Goal: Check status

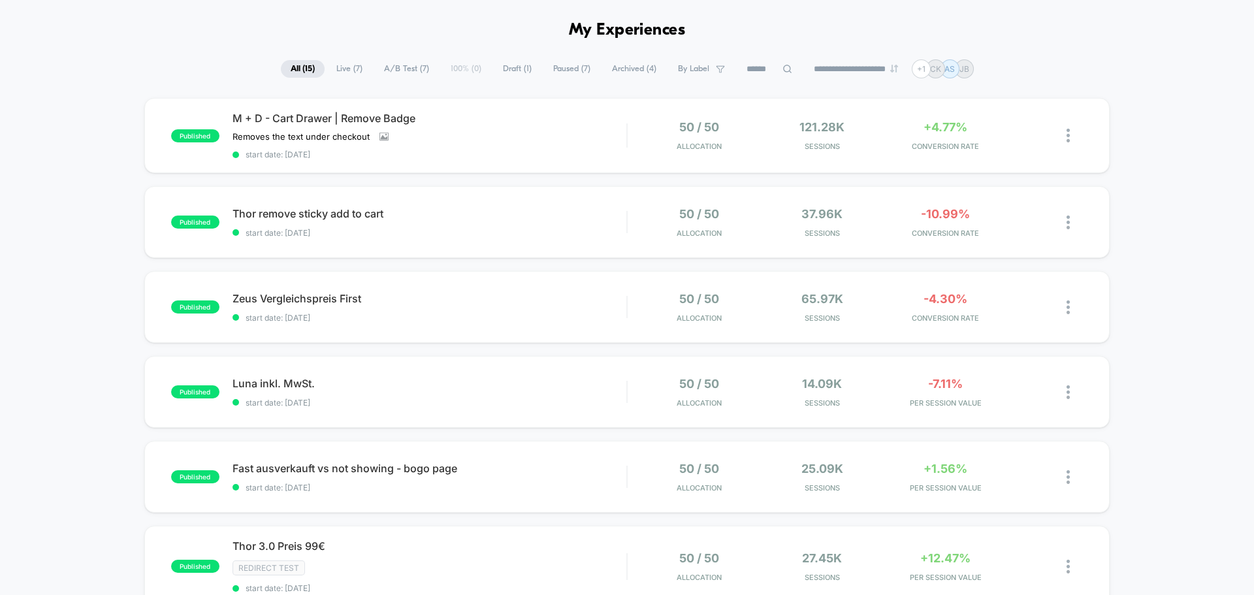
scroll to position [65, 0]
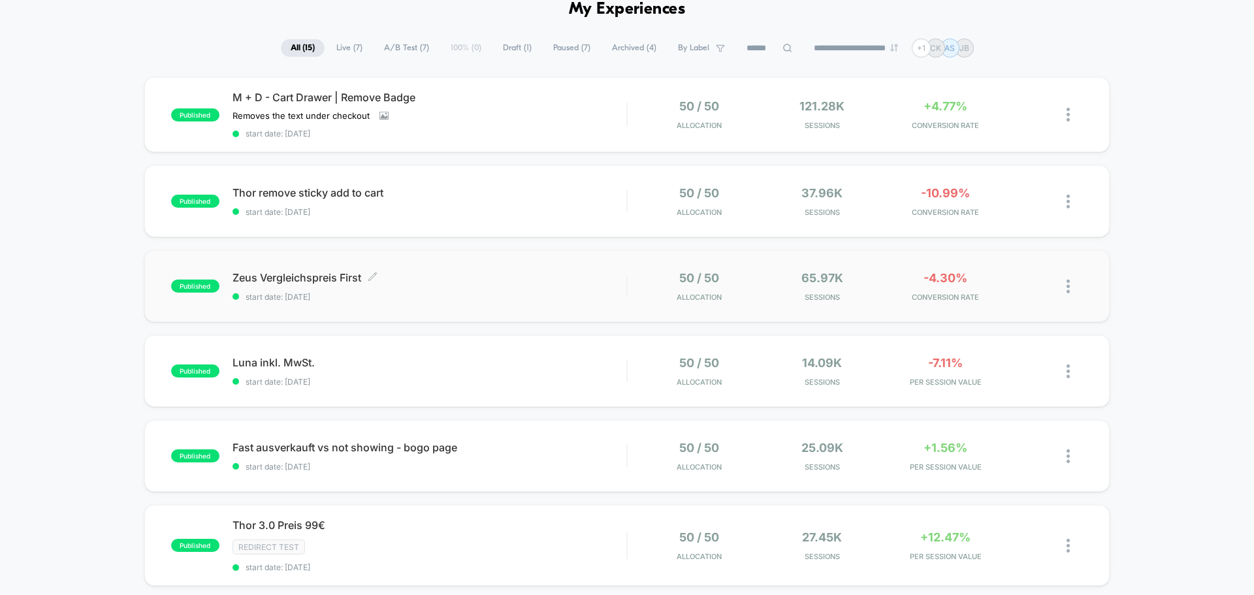
click at [464, 298] on span "start date: [DATE]" at bounding box center [429, 297] width 394 height 10
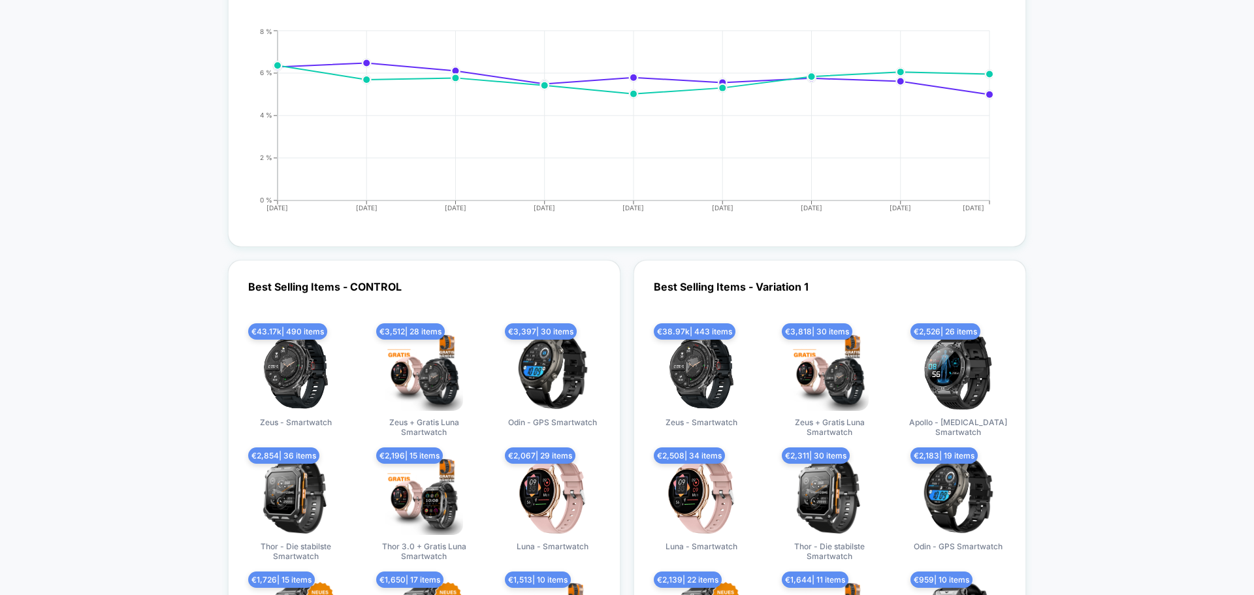
scroll to position [1959, 0]
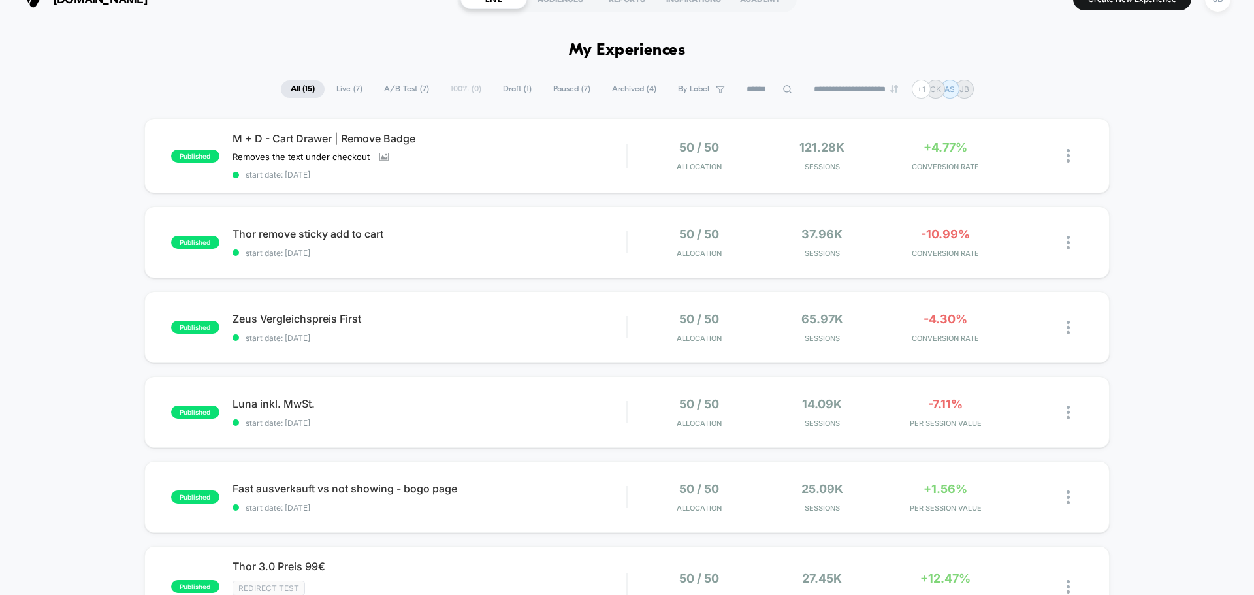
scroll to position [65, 0]
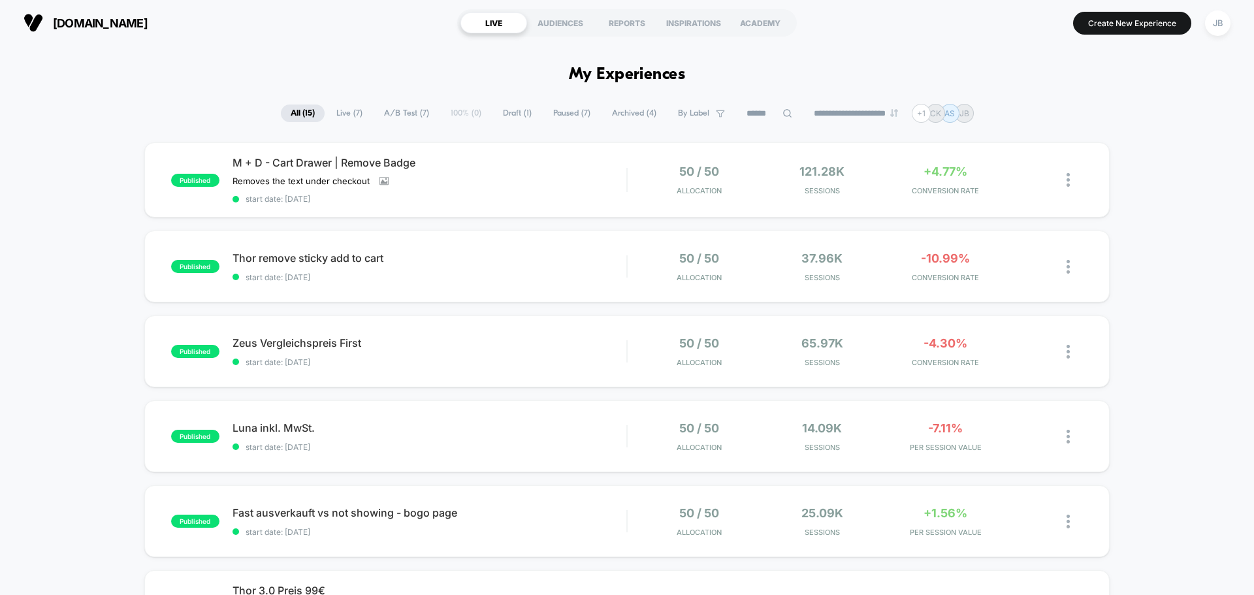
click at [625, 71] on h1 "My Experiences" at bounding box center [627, 74] width 117 height 19
click at [71, 110] on div "**********" at bounding box center [627, 113] width 1254 height 19
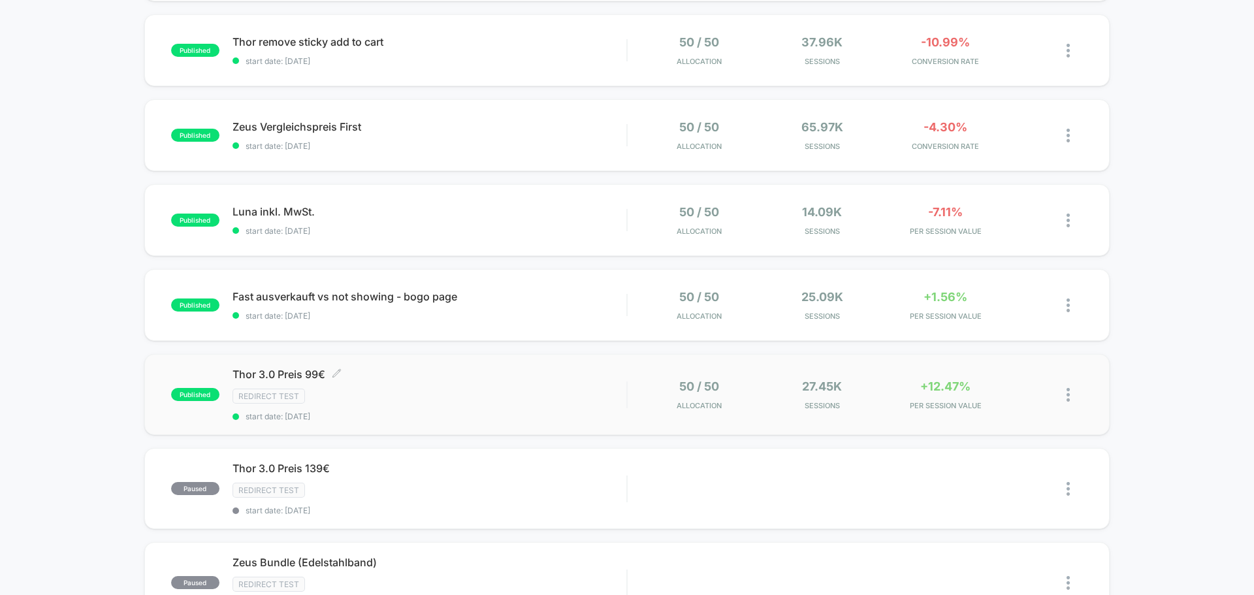
scroll to position [196, 0]
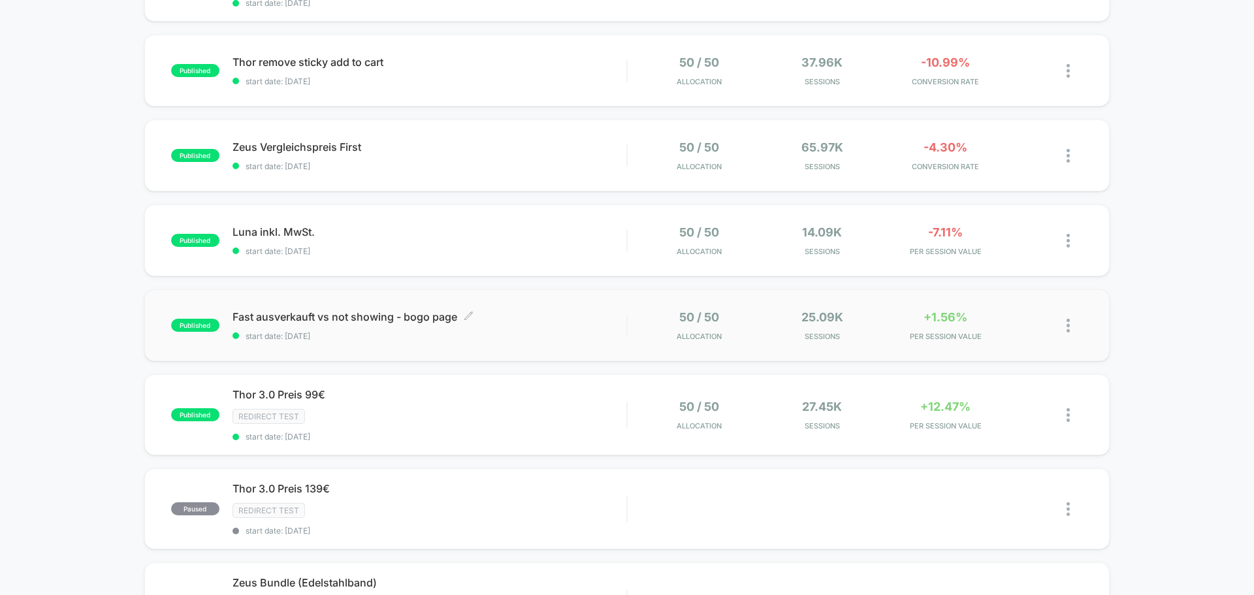
click at [366, 324] on div "Fast ausverkauft vs not showing - bogo page Click to edit experience details Cl…" at bounding box center [429, 325] width 394 height 31
